Goal: Information Seeking & Learning: Stay updated

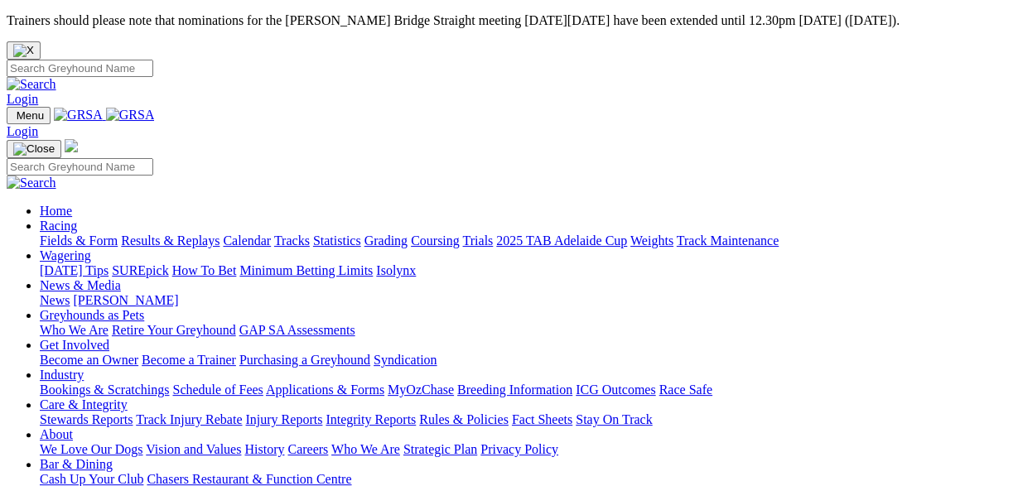
click at [70, 293] on link "News" at bounding box center [55, 300] width 30 height 14
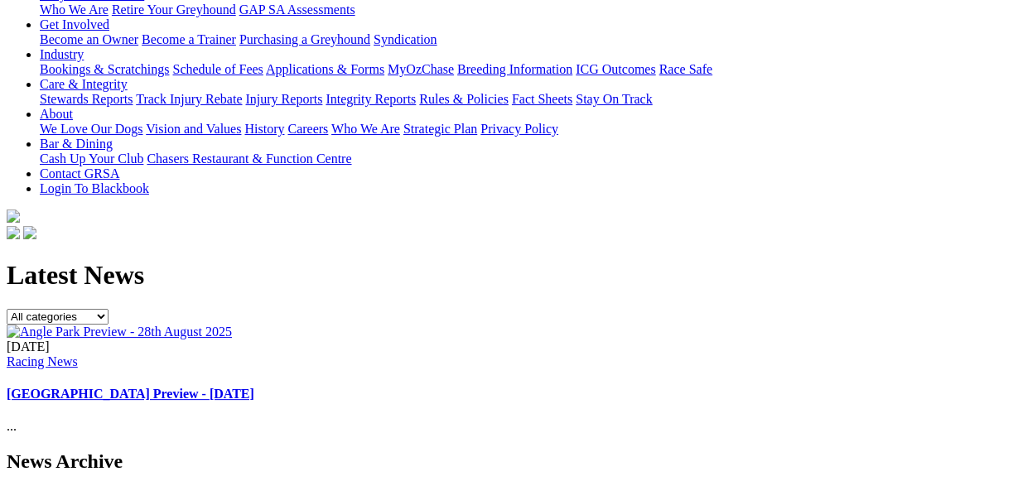
scroll to position [345, 0]
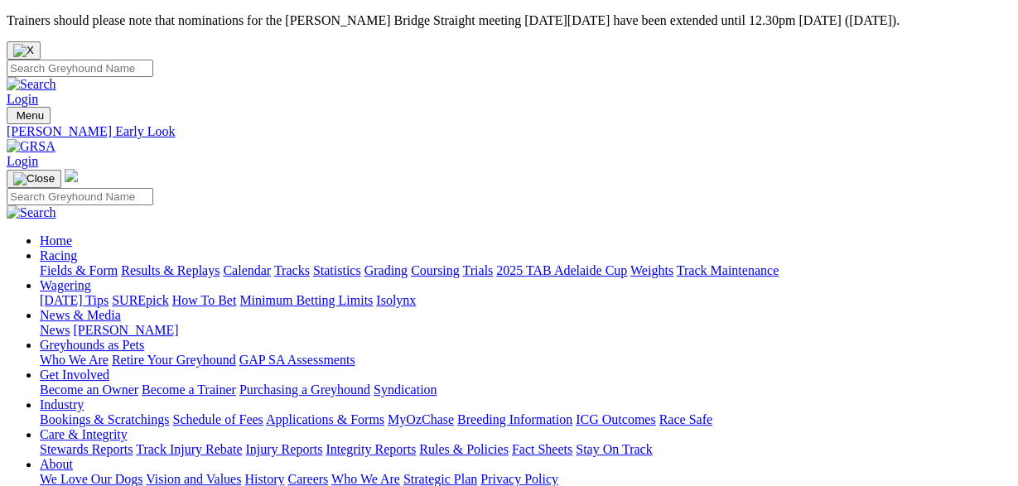
click at [70, 323] on link "News" at bounding box center [55, 330] width 30 height 14
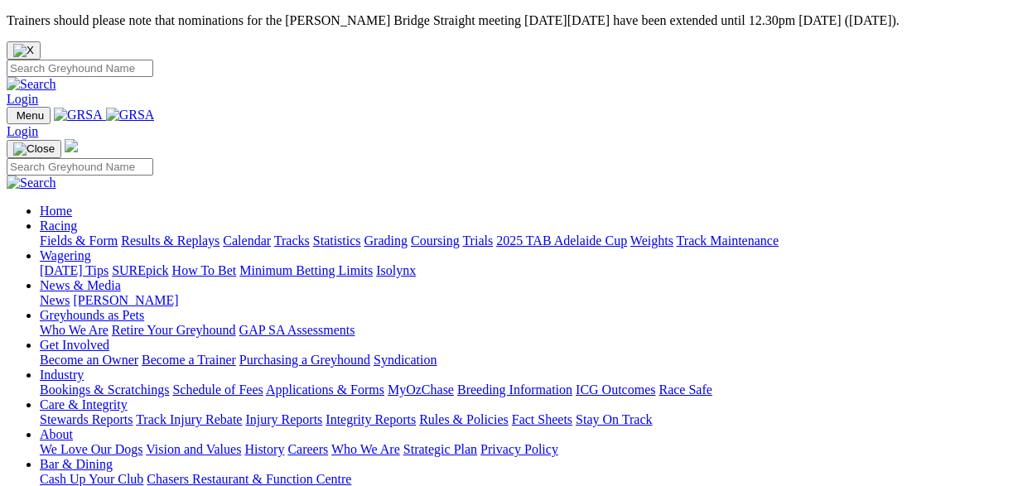
scroll to position [431, 0]
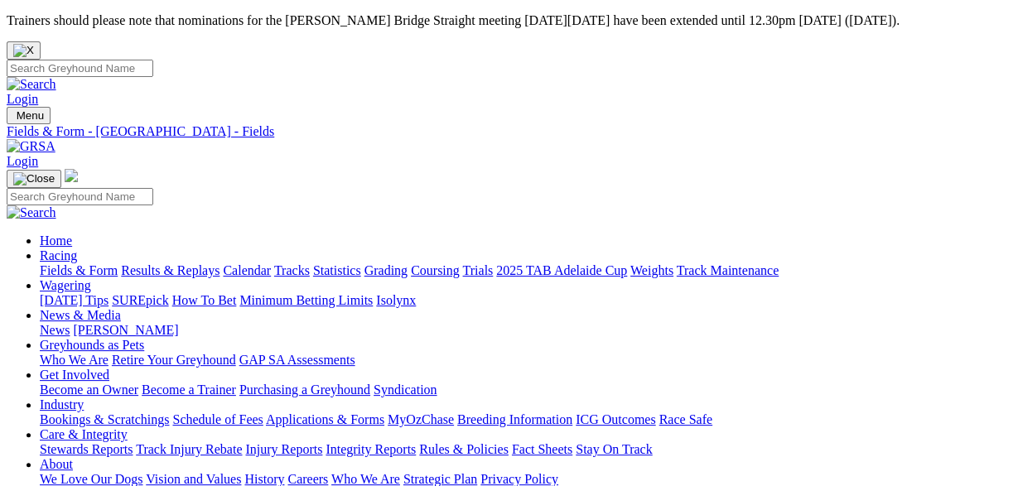
click at [70, 323] on link "News" at bounding box center [55, 330] width 30 height 14
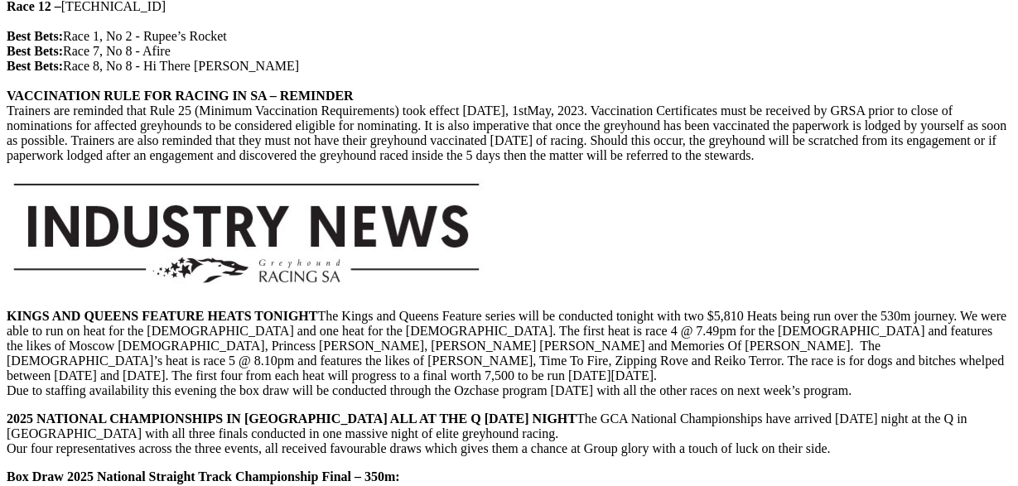
scroll to position [1982, 0]
